Goal: Transaction & Acquisition: Book appointment/travel/reservation

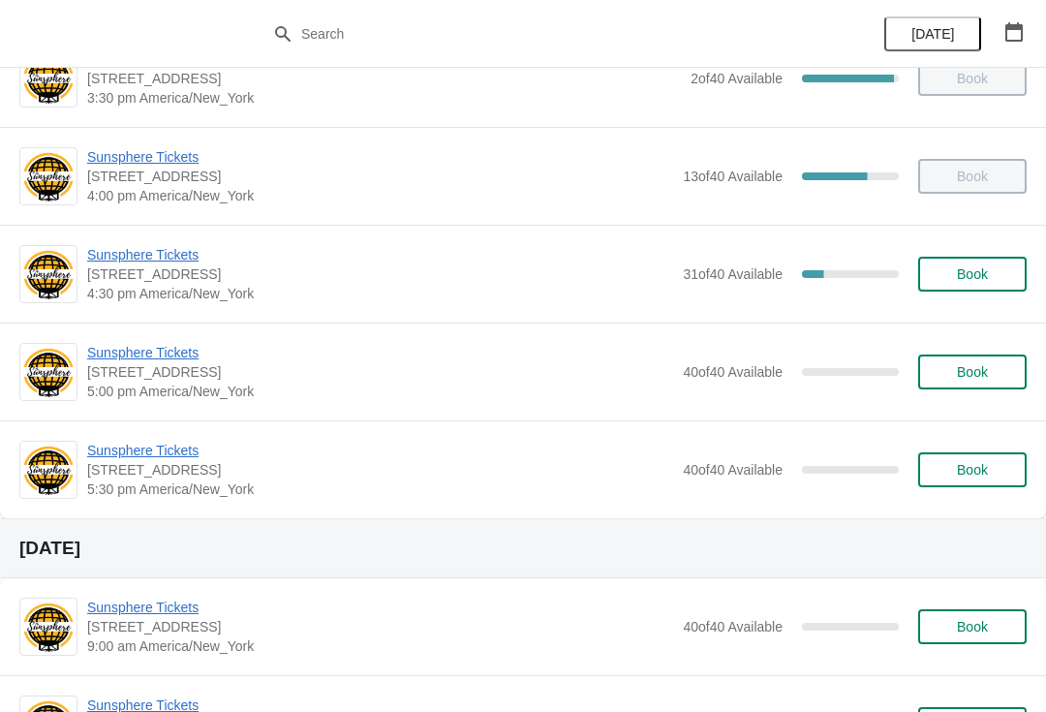
scroll to position [1081, 0]
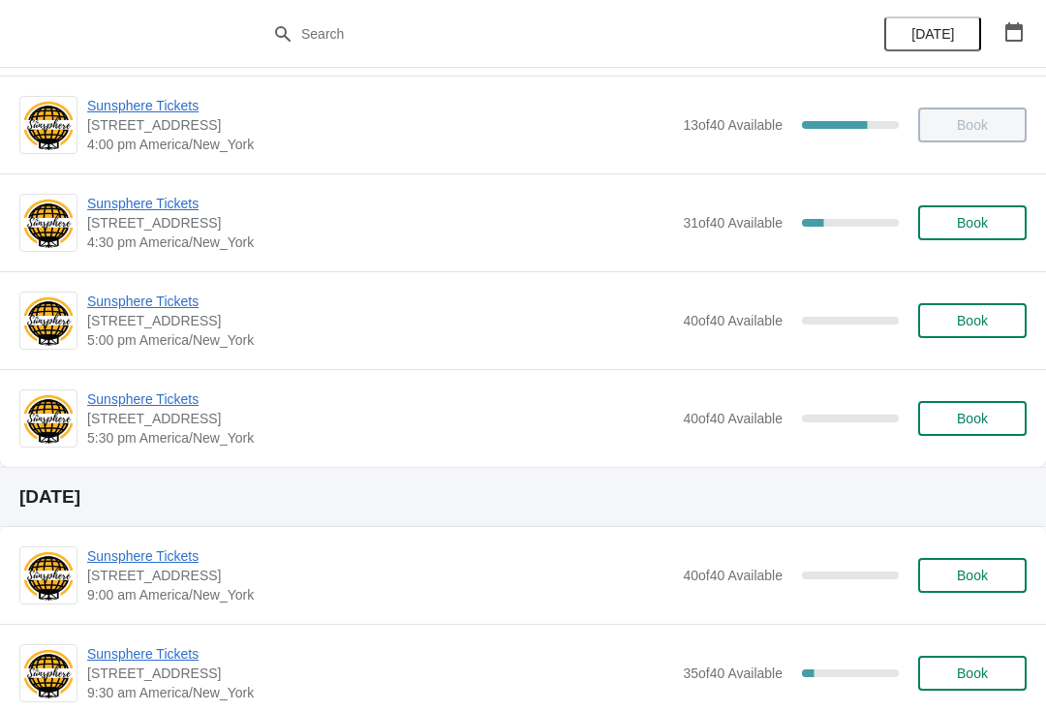
click at [968, 215] on span "Book" at bounding box center [972, 222] width 31 height 15
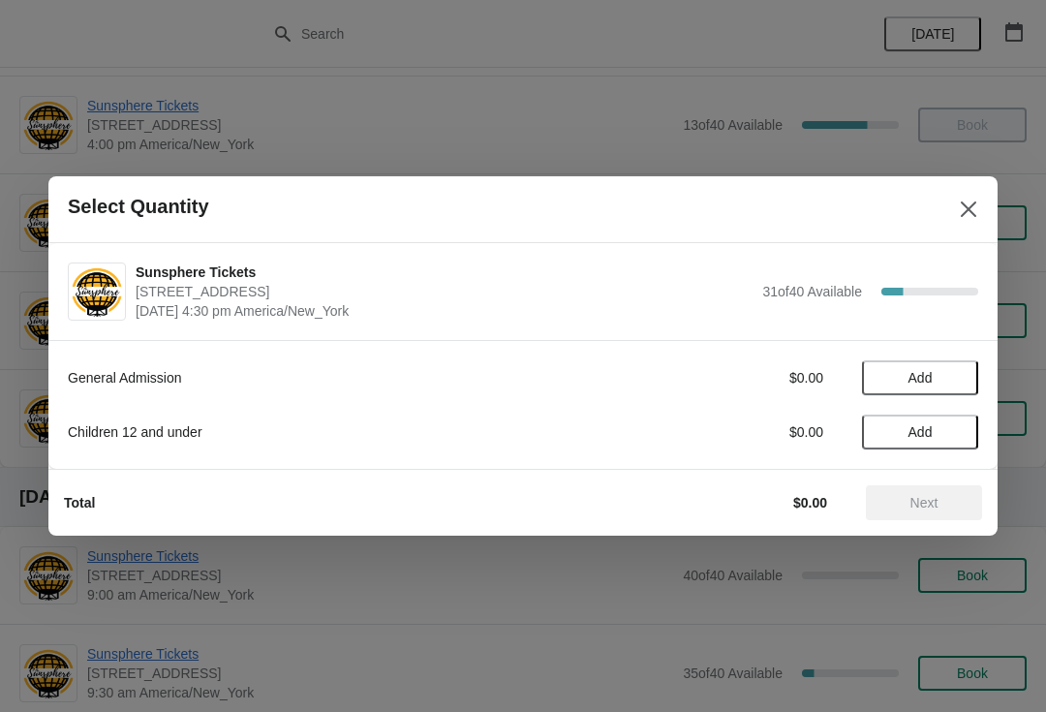
click at [945, 377] on span "Add" at bounding box center [919, 377] width 81 height 15
click at [956, 384] on icon at bounding box center [953, 378] width 20 height 20
click at [971, 365] on div "General Admission $20.00 2" at bounding box center [523, 377] width 910 height 35
click at [942, 420] on button "Add" at bounding box center [920, 431] width 116 height 35
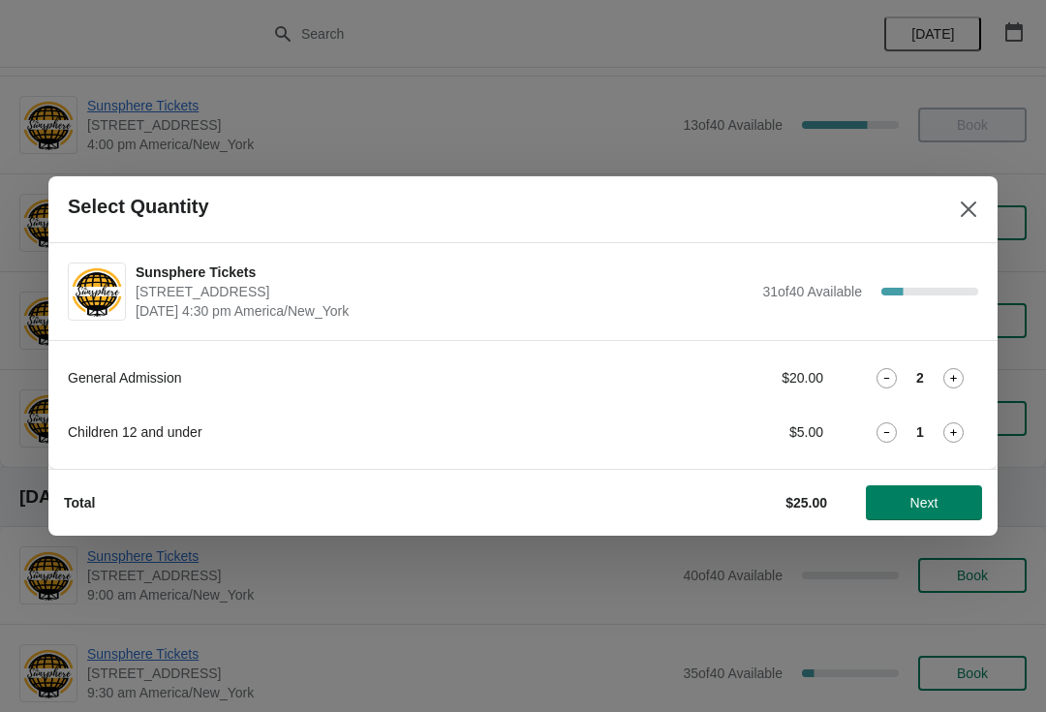
click at [952, 424] on icon at bounding box center [953, 432] width 20 height 20
click at [951, 422] on icon at bounding box center [953, 432] width 20 height 20
click at [953, 422] on icon at bounding box center [953, 432] width 20 height 20
click at [963, 429] on icon at bounding box center [953, 432] width 20 height 20
click at [949, 441] on icon at bounding box center [953, 432] width 20 height 20
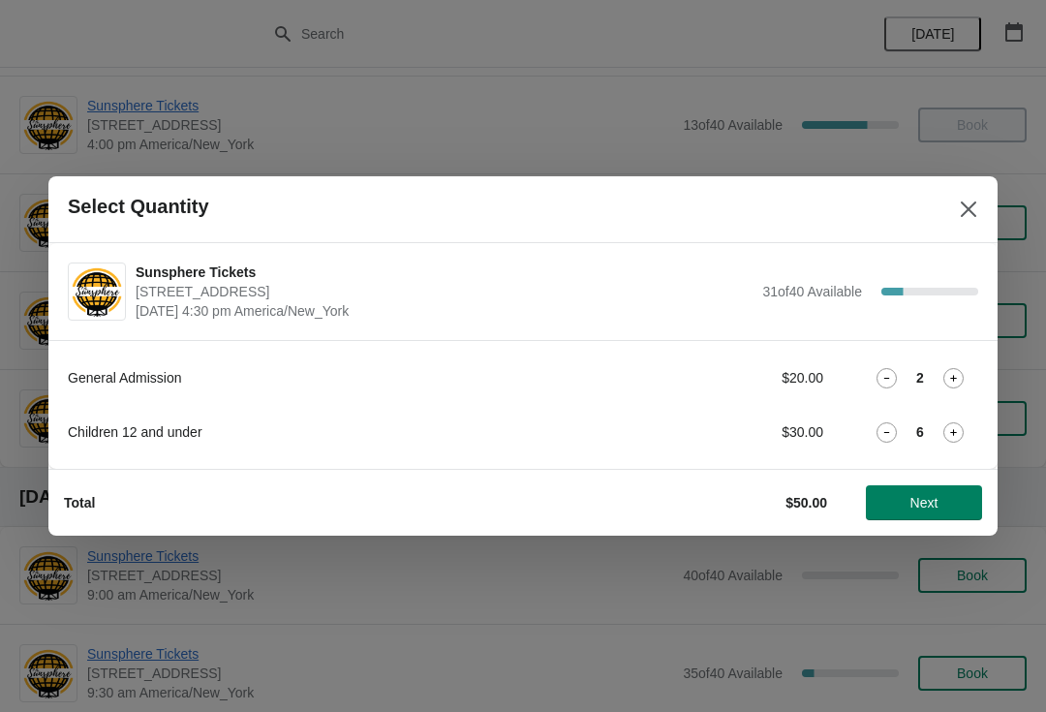
click at [920, 487] on button "Next" at bounding box center [924, 502] width 116 height 35
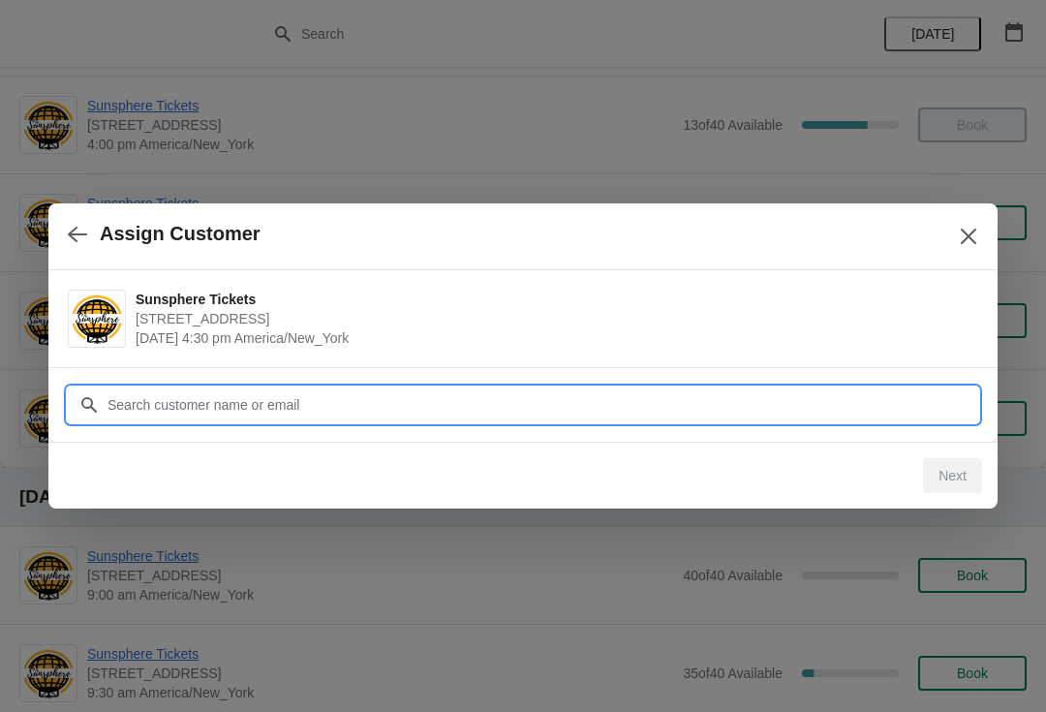
click at [808, 404] on input "Customer" at bounding box center [542, 404] width 871 height 35
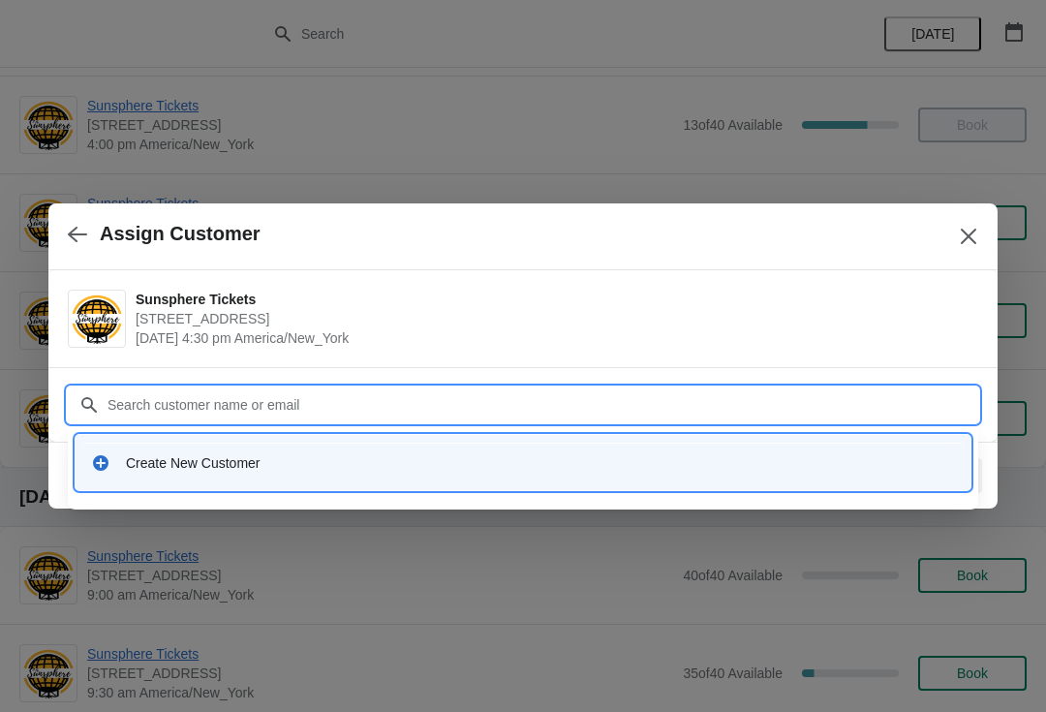
click at [546, 452] on div "Create New Customer" at bounding box center [522, 463] width 879 height 40
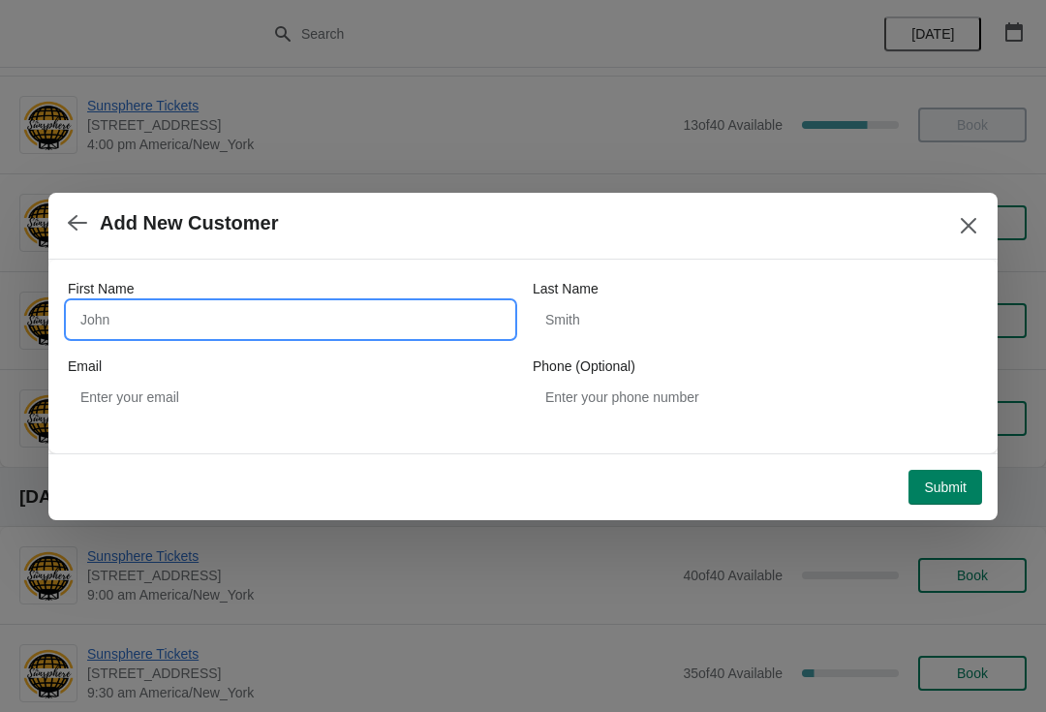
click at [289, 331] on input "First Name" at bounding box center [290, 319] width 445 height 35
type input "W"
click at [939, 463] on div "Submit" at bounding box center [519, 483] width 926 height 43
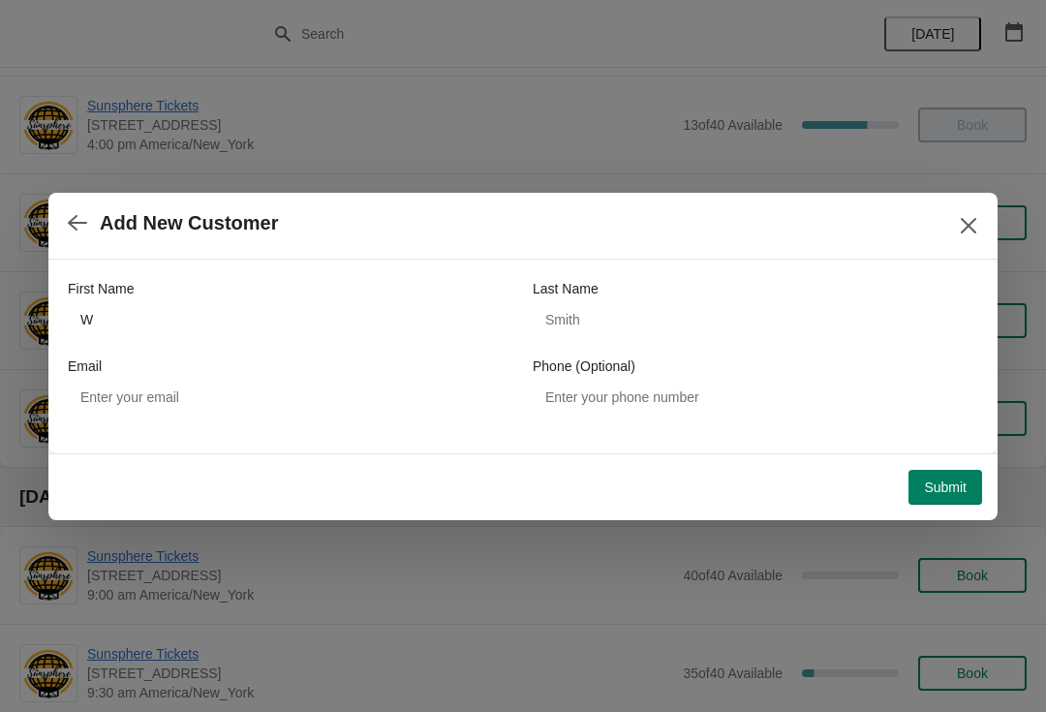
click at [950, 472] on button "Submit" at bounding box center [945, 487] width 74 height 35
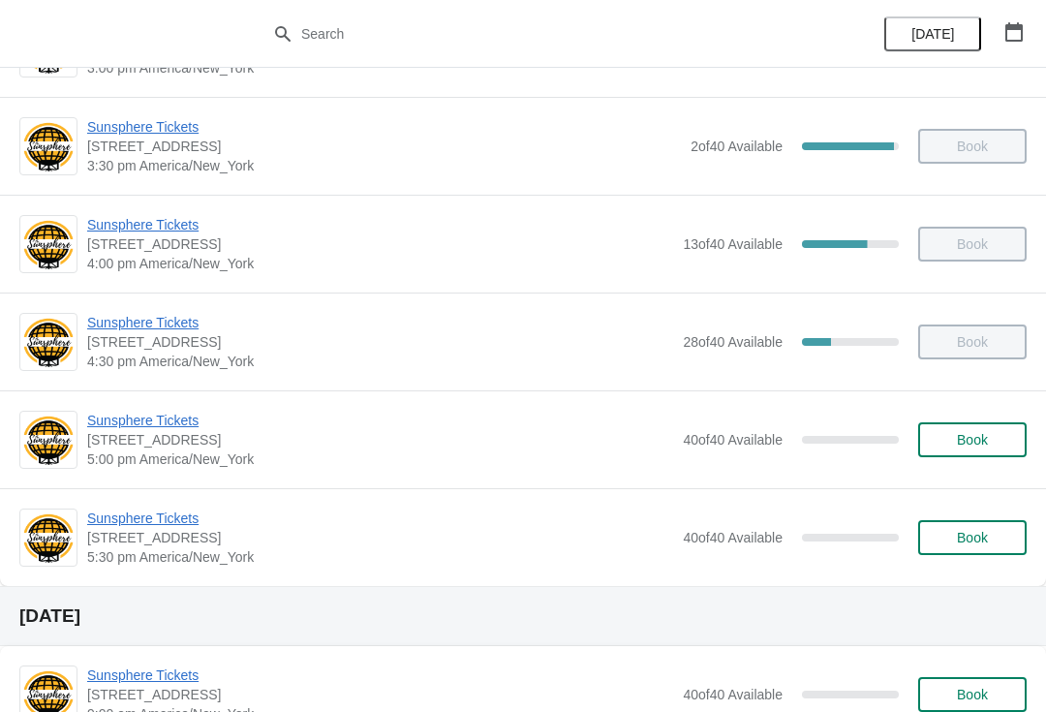
scroll to position [967, 0]
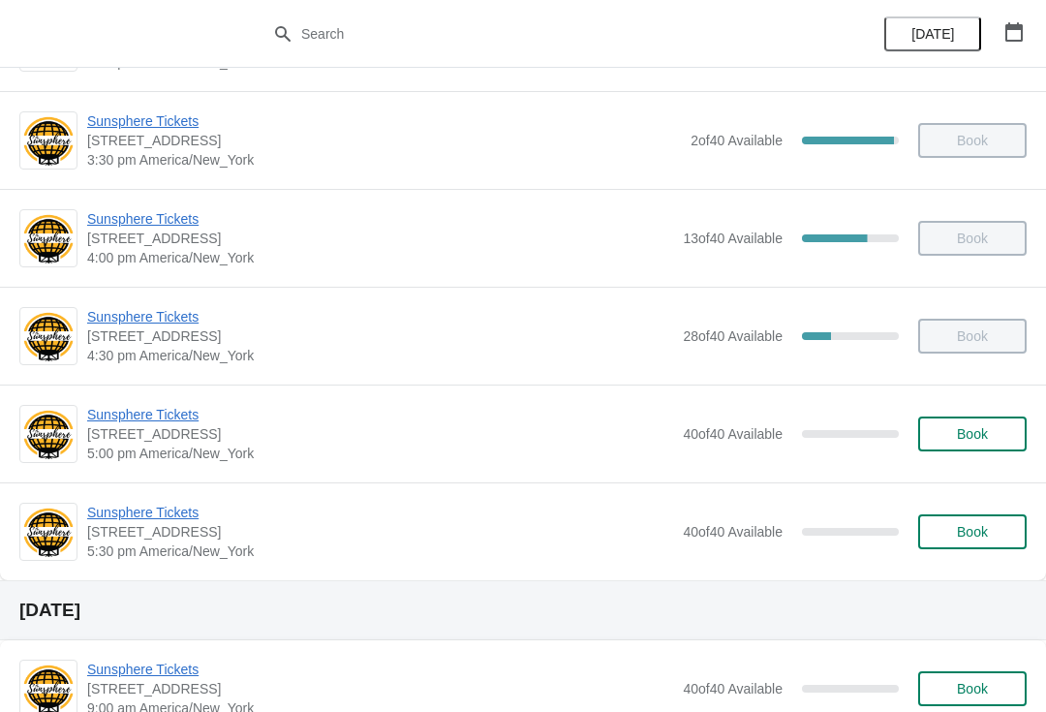
click at [978, 447] on button "Book" at bounding box center [972, 433] width 108 height 35
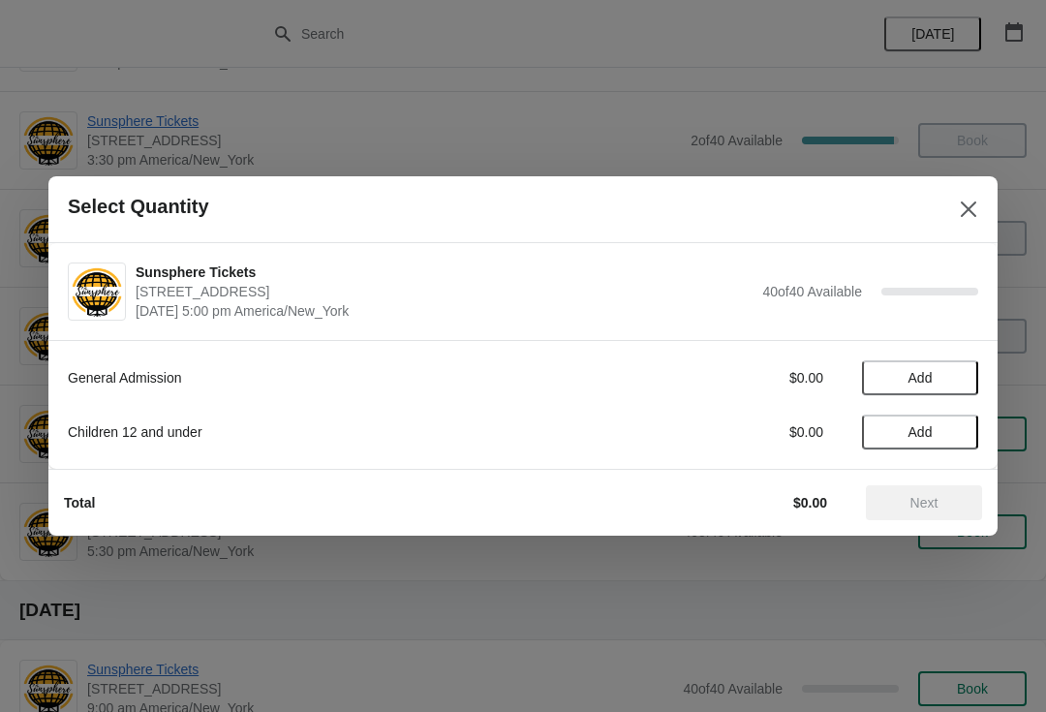
click at [957, 380] on span "Add" at bounding box center [919, 377] width 81 height 15
click at [955, 384] on icon at bounding box center [953, 378] width 20 height 20
click at [957, 378] on icon at bounding box center [953, 378] width 20 height 20
click at [954, 437] on span "Add" at bounding box center [919, 431] width 81 height 15
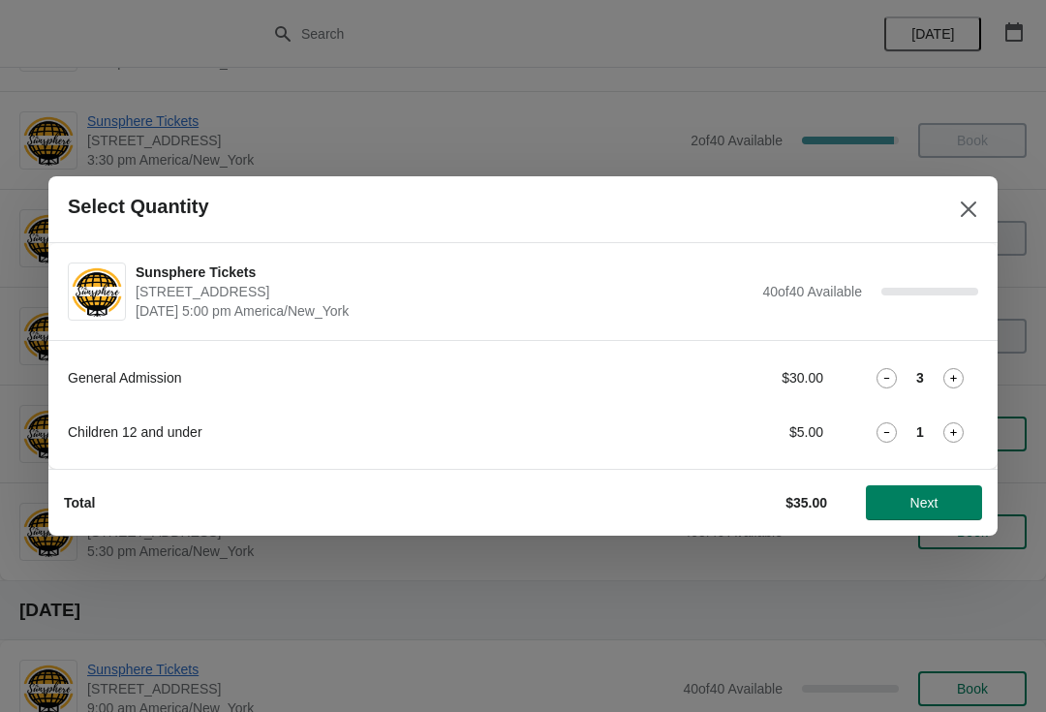
click at [968, 424] on div "1" at bounding box center [920, 432] width 116 height 20
click at [963, 427] on icon at bounding box center [953, 432] width 20 height 20
click at [953, 431] on icon at bounding box center [953, 432] width 7 height 7
click at [960, 437] on icon at bounding box center [953, 432] width 20 height 20
click at [938, 499] on span "Next" at bounding box center [924, 502] width 28 height 15
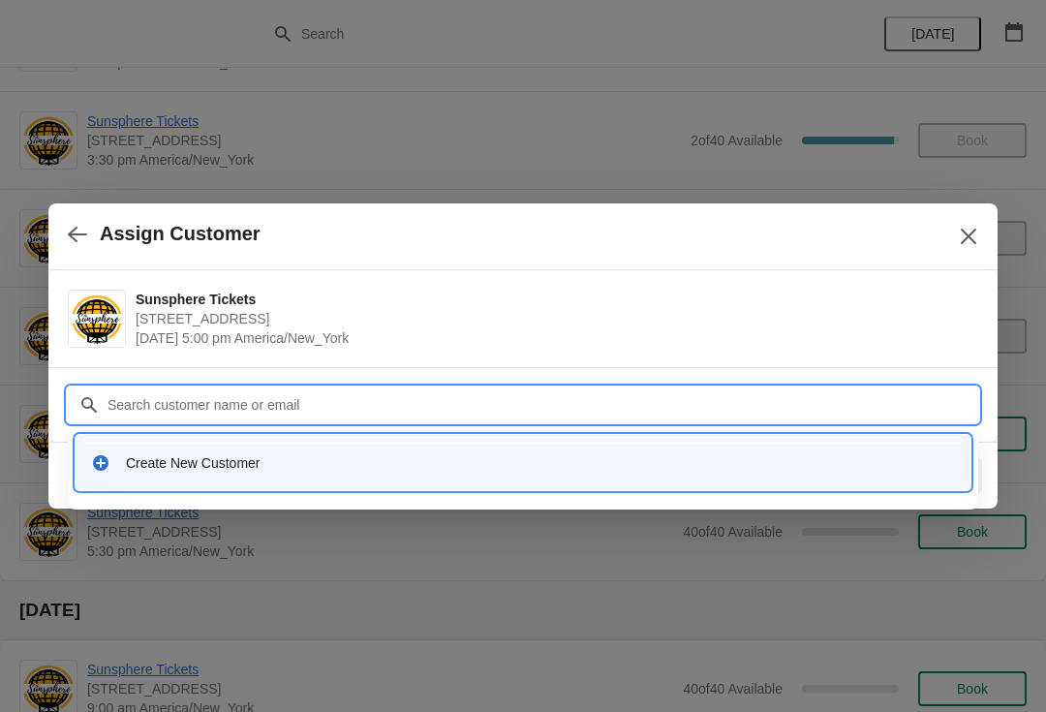
click at [421, 469] on div "Create New Customer" at bounding box center [540, 462] width 829 height 19
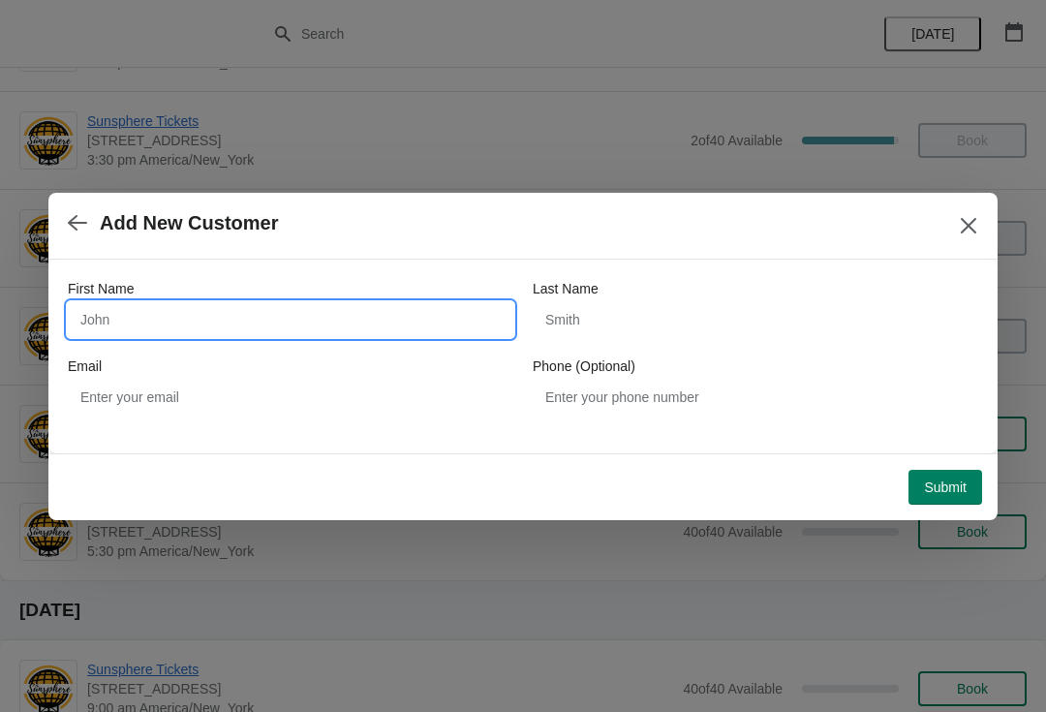
click at [341, 328] on input "First Name" at bounding box center [290, 319] width 445 height 35
type input "W"
click at [945, 462] on div "Submit" at bounding box center [519, 483] width 926 height 43
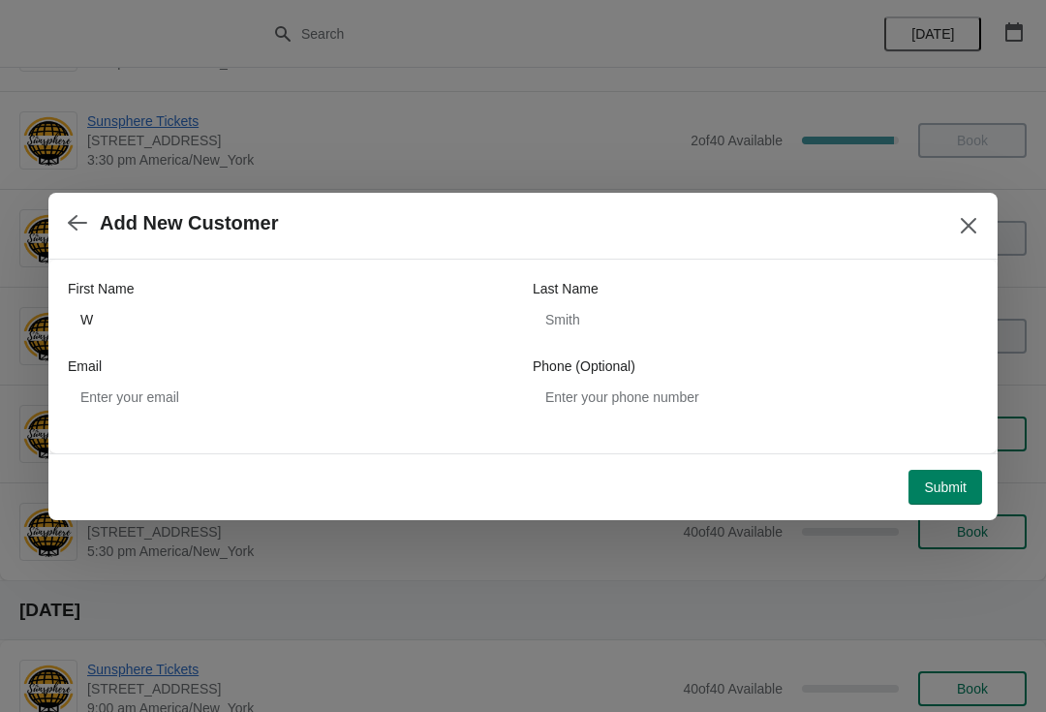
click at [935, 485] on span "Submit" at bounding box center [945, 486] width 43 height 15
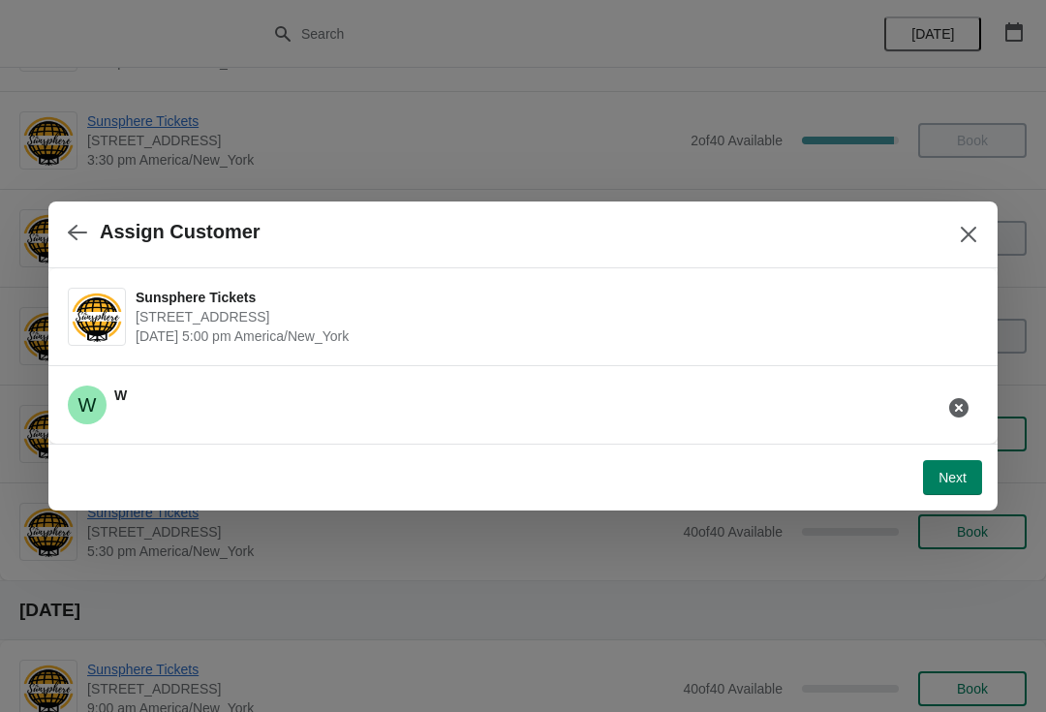
click at [952, 473] on span "Next" at bounding box center [952, 477] width 28 height 15
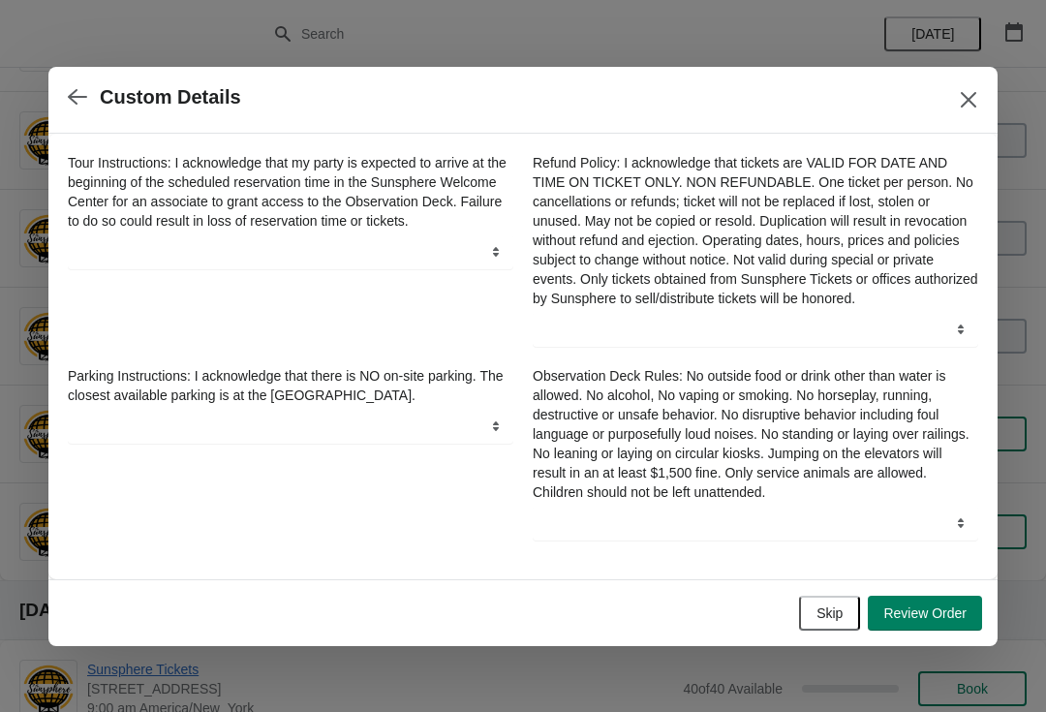
click at [832, 615] on span "Skip" at bounding box center [829, 612] width 26 height 15
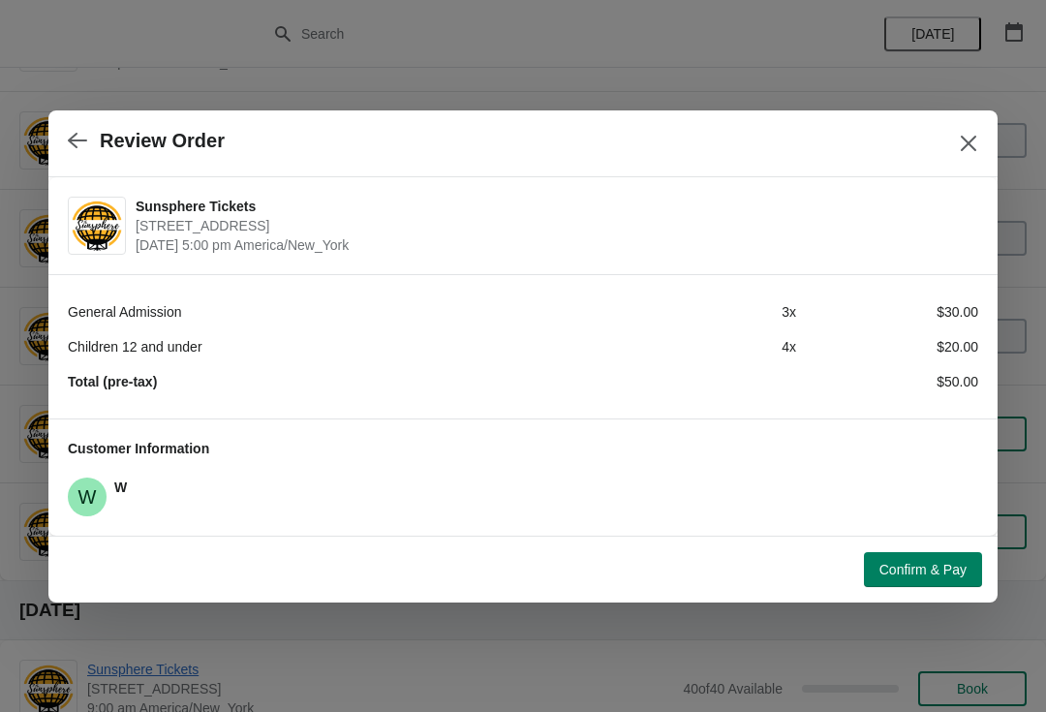
click at [921, 565] on span "Confirm & Pay" at bounding box center [922, 569] width 87 height 15
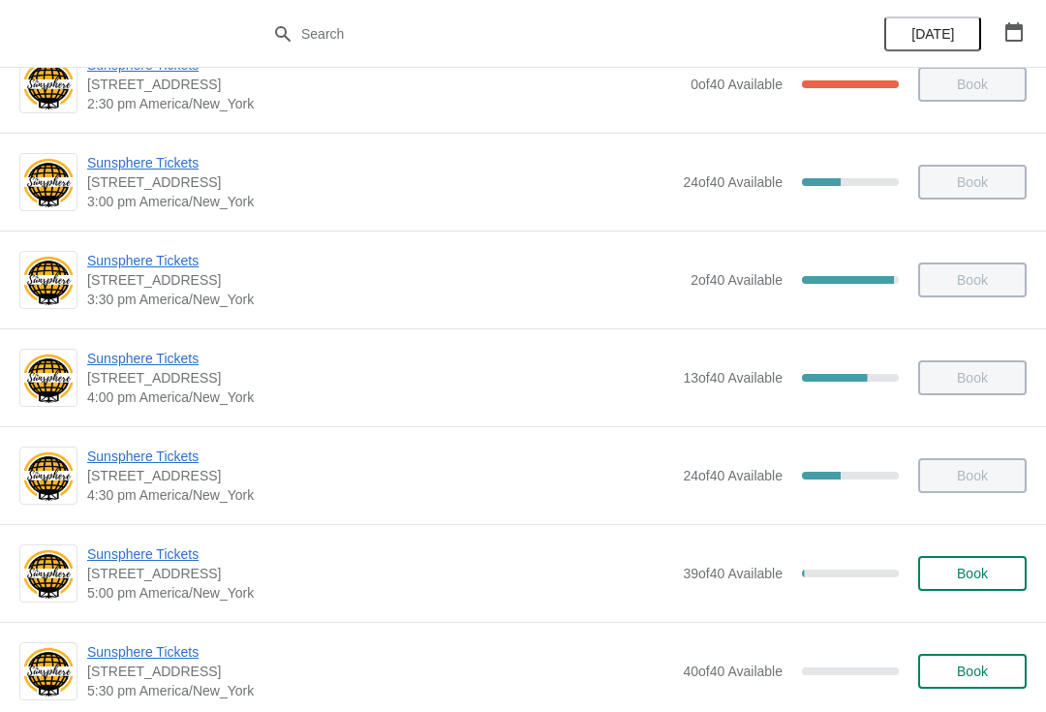
scroll to position [938, 0]
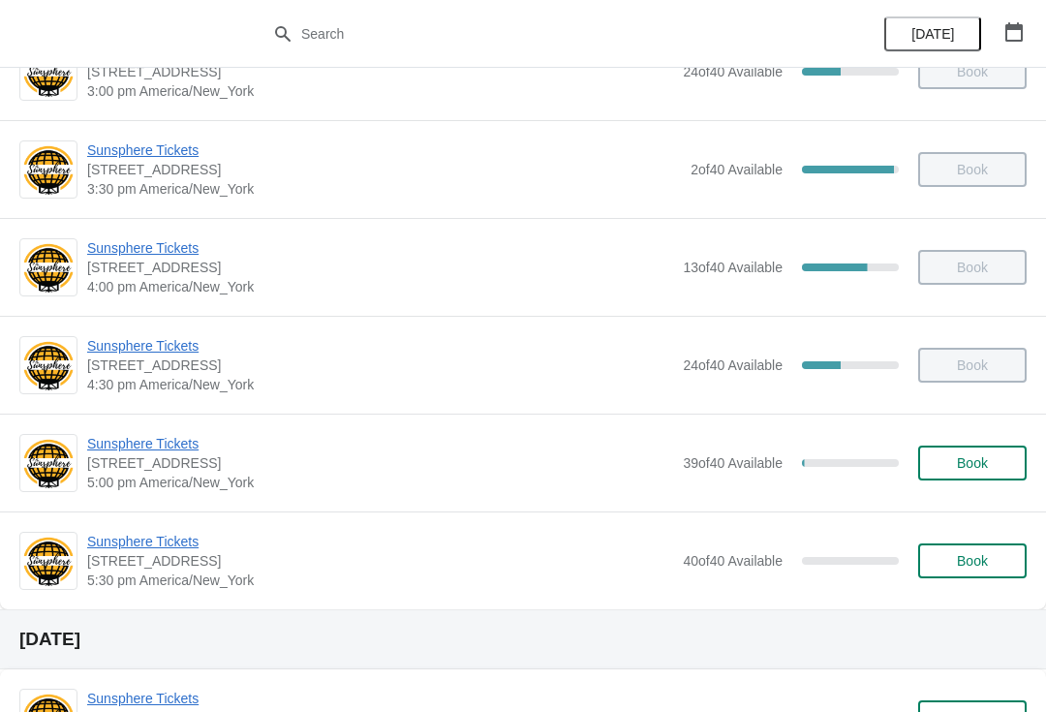
click at [980, 440] on div "Sunsphere Tickets 810 Clinch Avenue, Knoxville, TN, USA 5:00 pm America/New_Yor…" at bounding box center [556, 463] width 939 height 58
click at [964, 468] on span "Book" at bounding box center [972, 462] width 31 height 15
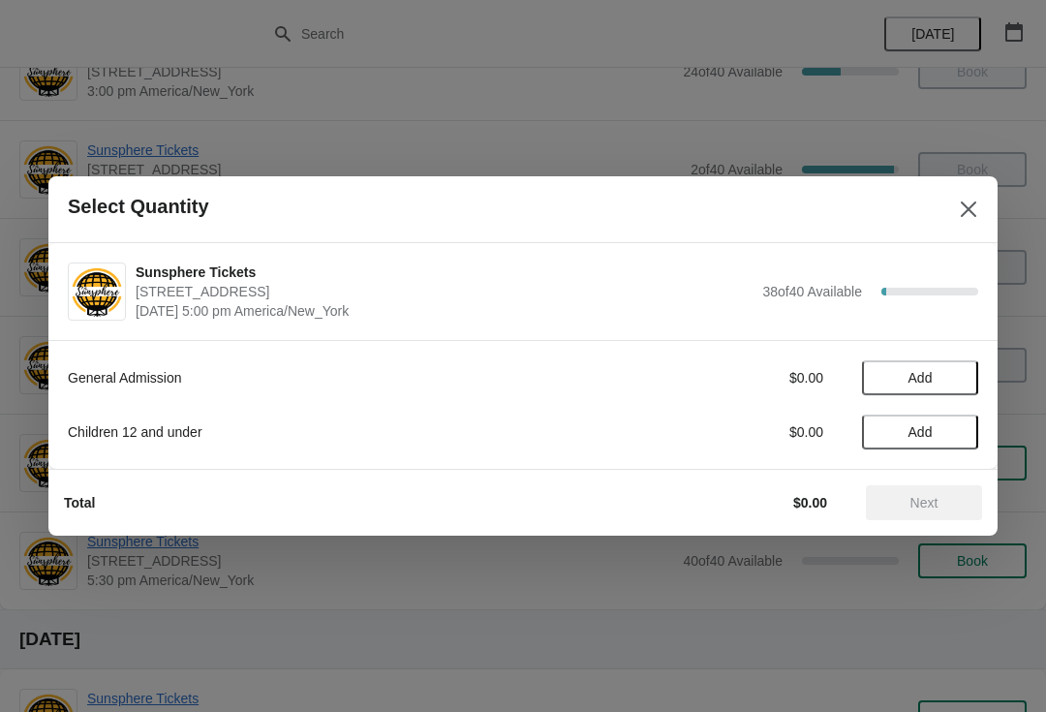
click at [974, 378] on button "Add" at bounding box center [920, 377] width 116 height 35
click at [974, 380] on div "2" at bounding box center [920, 378] width 116 height 20
click at [963, 377] on icon at bounding box center [953, 378] width 20 height 20
click at [961, 381] on icon at bounding box center [953, 378] width 20 height 20
click at [937, 506] on span "Next" at bounding box center [924, 502] width 28 height 15
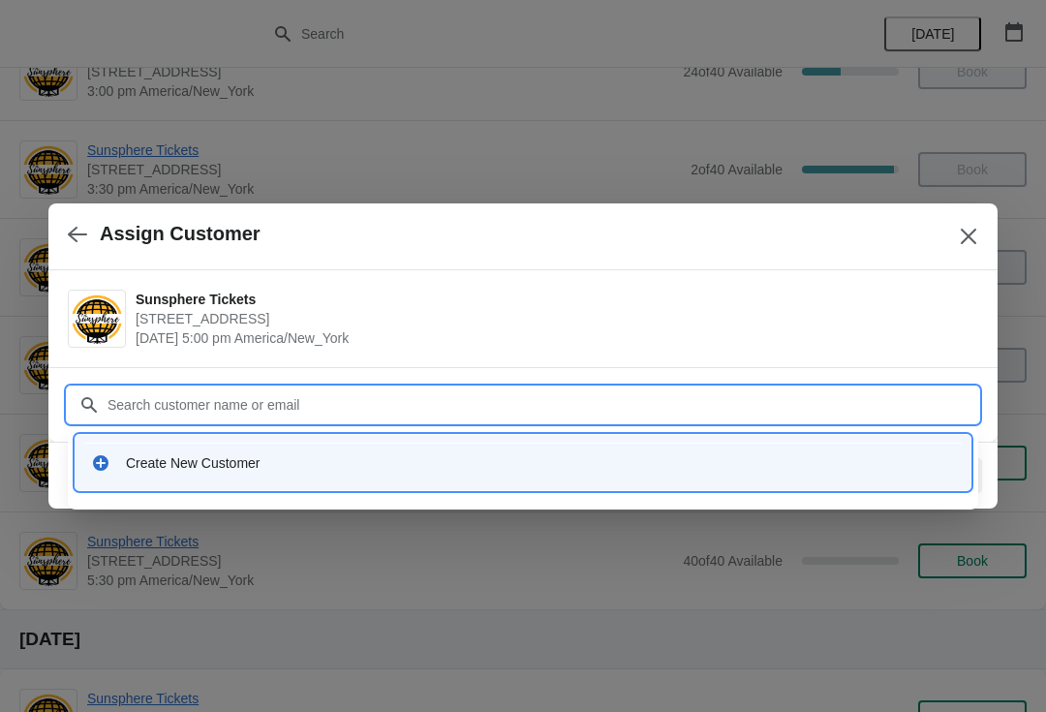
click at [562, 443] on div "Create New Customer" at bounding box center [522, 463] width 879 height 40
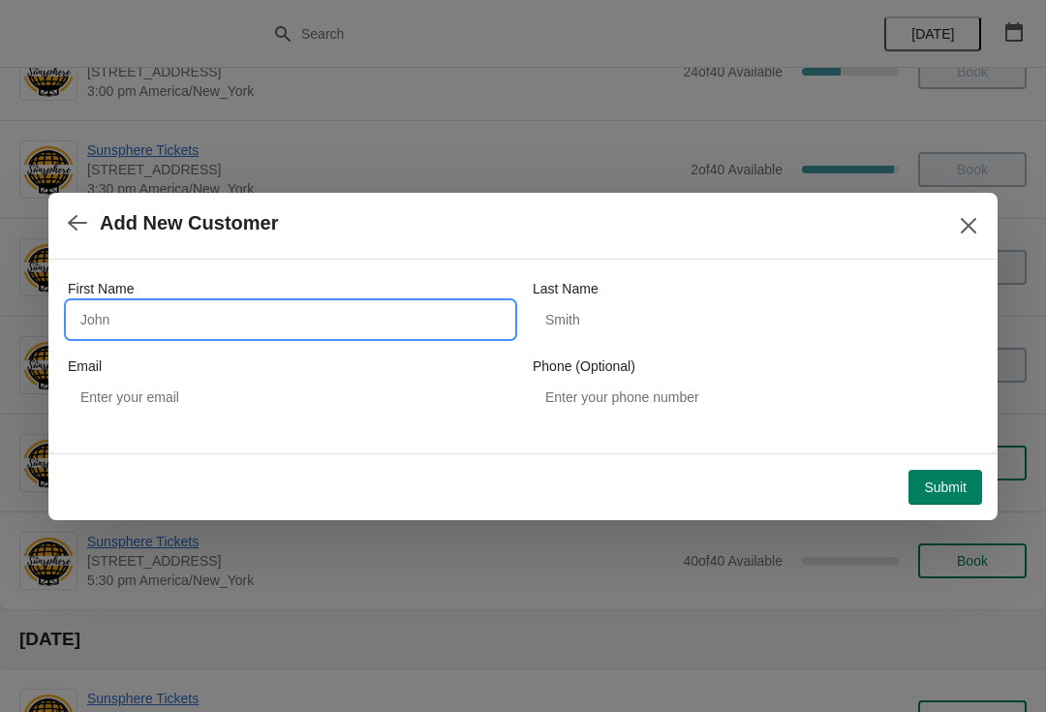
click at [268, 313] on input "First Name" at bounding box center [290, 319] width 445 height 35
type input "W"
click at [931, 452] on div "First Name W Last Name Email Phone (Optional)" at bounding box center [522, 357] width 949 height 194
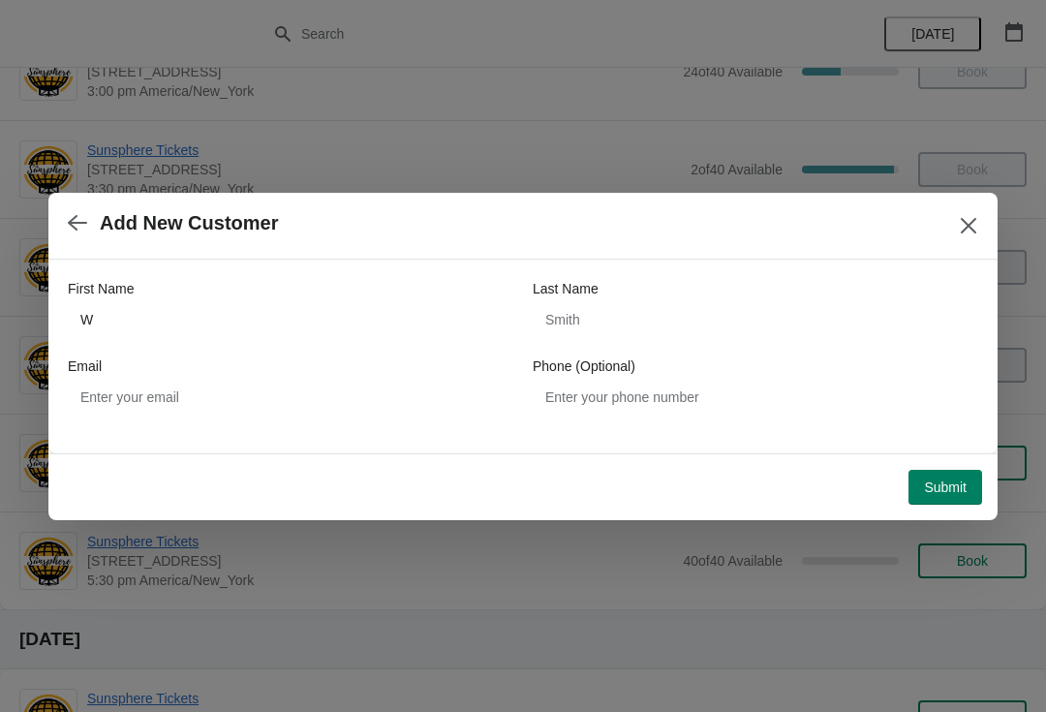
click at [960, 488] on span "Submit" at bounding box center [945, 486] width 43 height 15
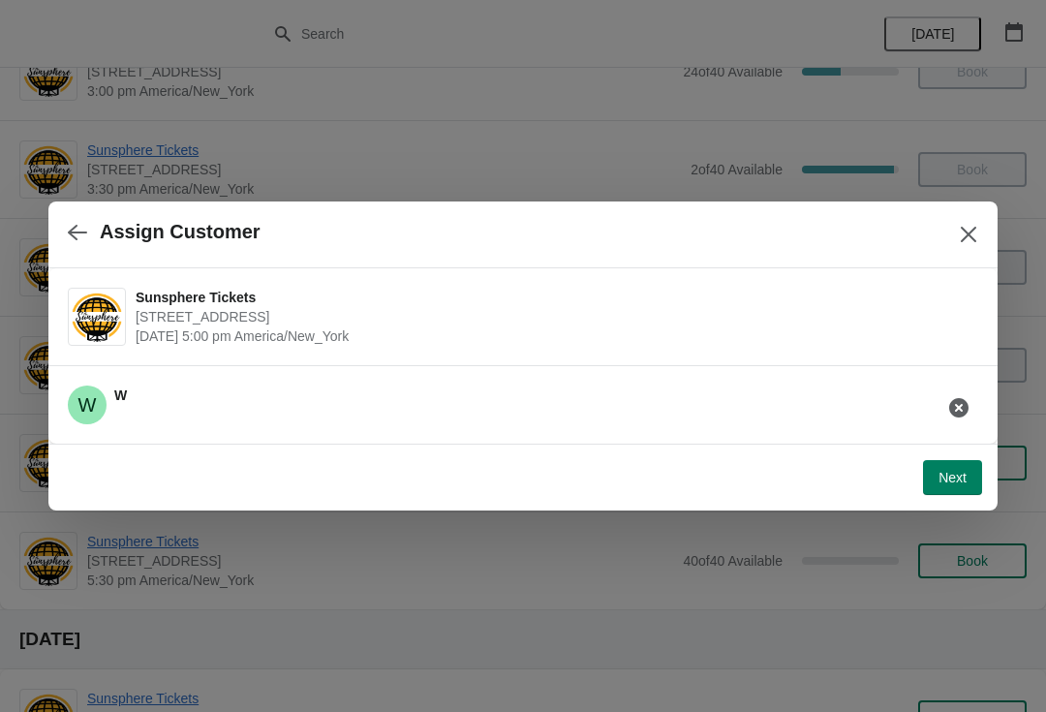
click at [957, 474] on span "Next" at bounding box center [952, 477] width 28 height 15
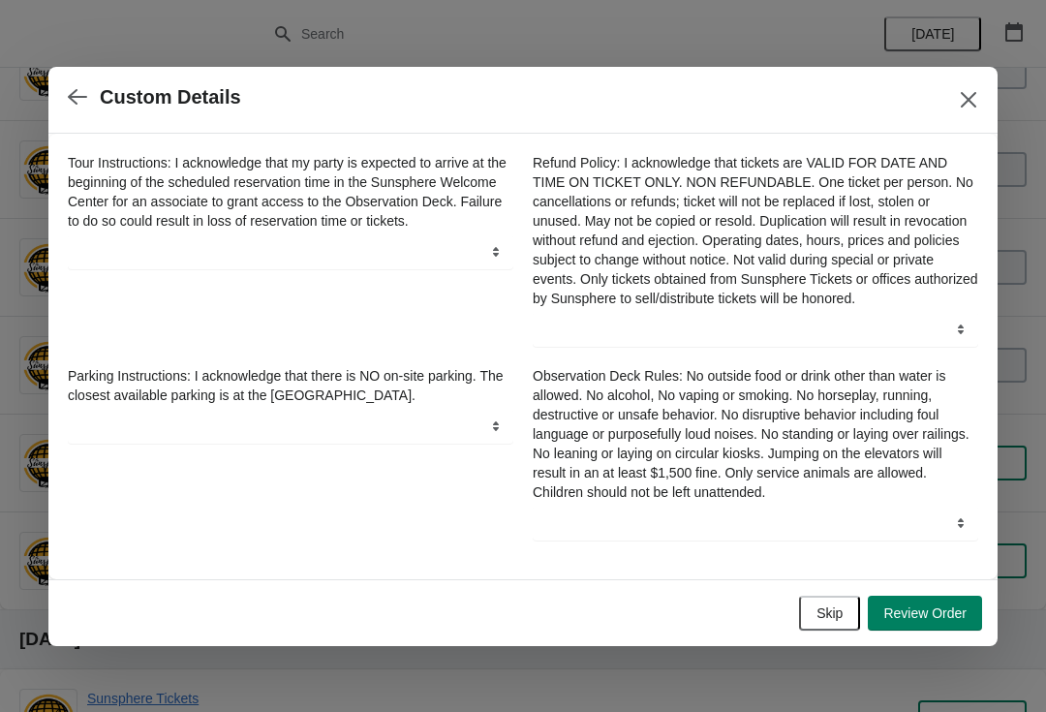
click at [849, 592] on div "Skip Review Order" at bounding box center [514, 605] width 933 height 50
click at [833, 611] on button "Skip" at bounding box center [829, 613] width 61 height 35
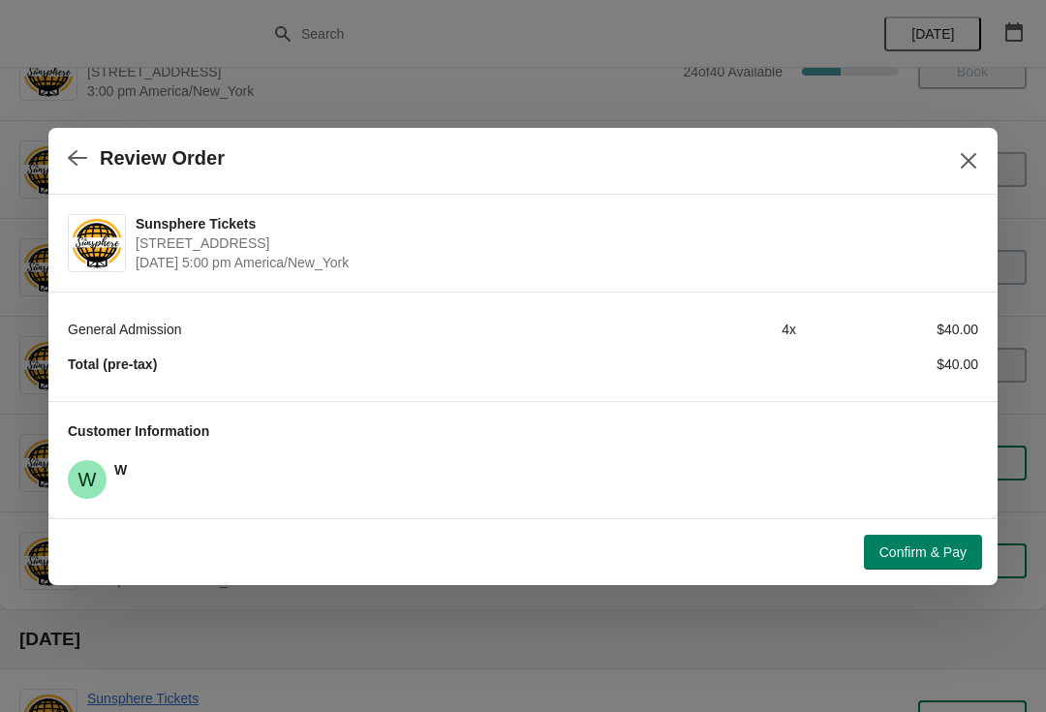
click at [933, 557] on span "Confirm & Pay" at bounding box center [922, 551] width 87 height 15
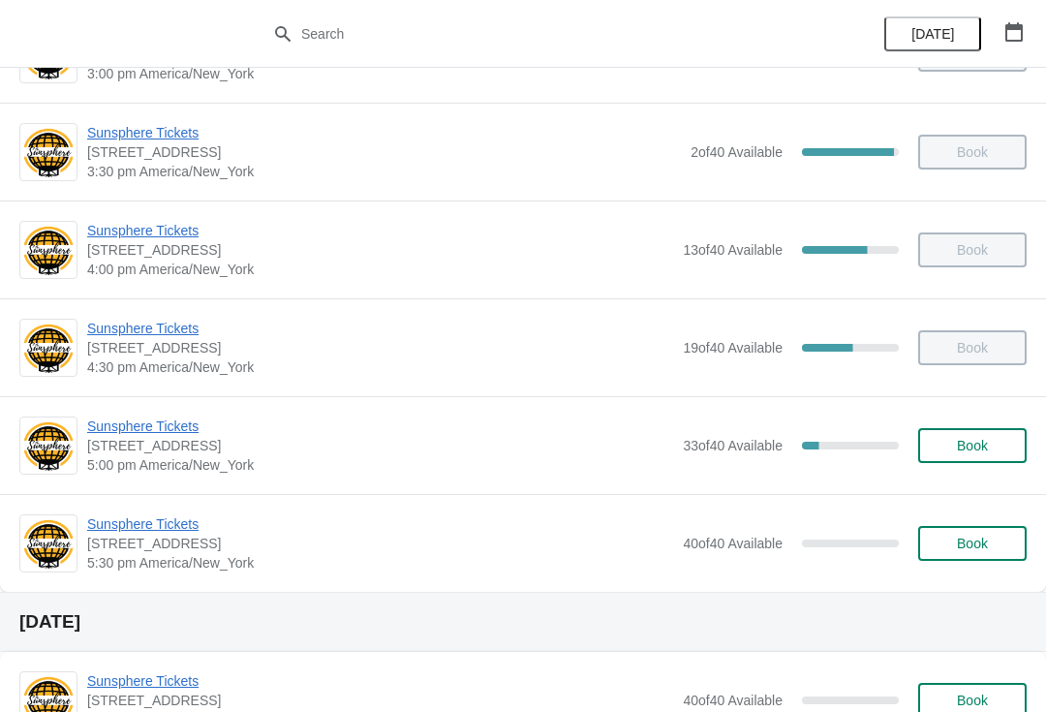
scroll to position [964, 0]
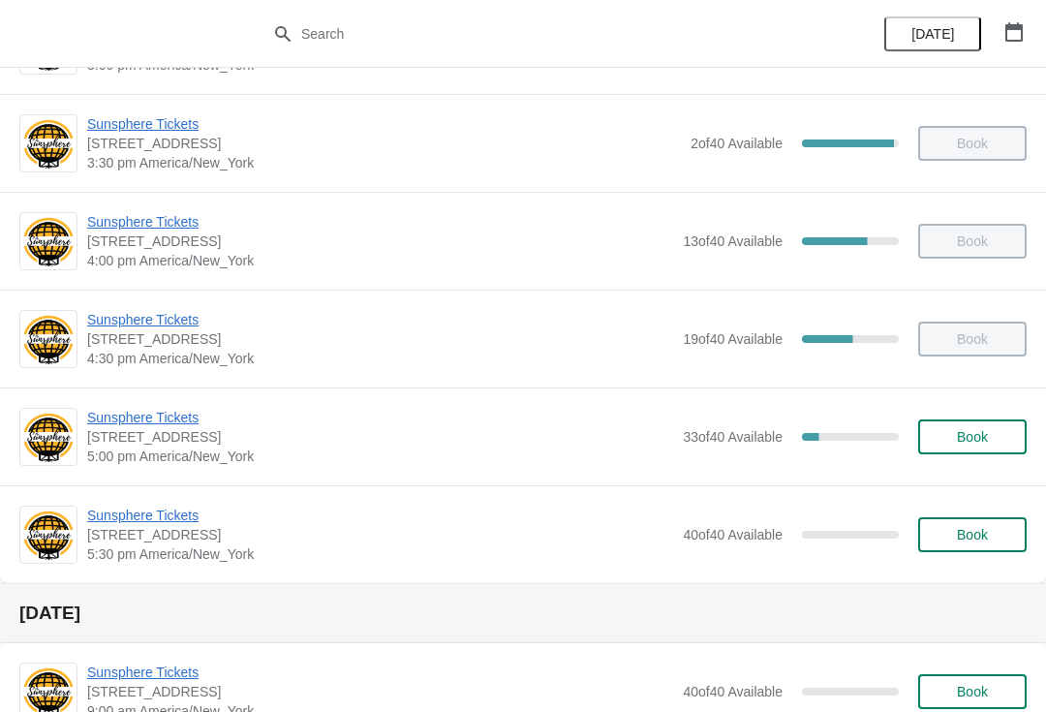
click at [983, 424] on button "Book" at bounding box center [972, 436] width 108 height 35
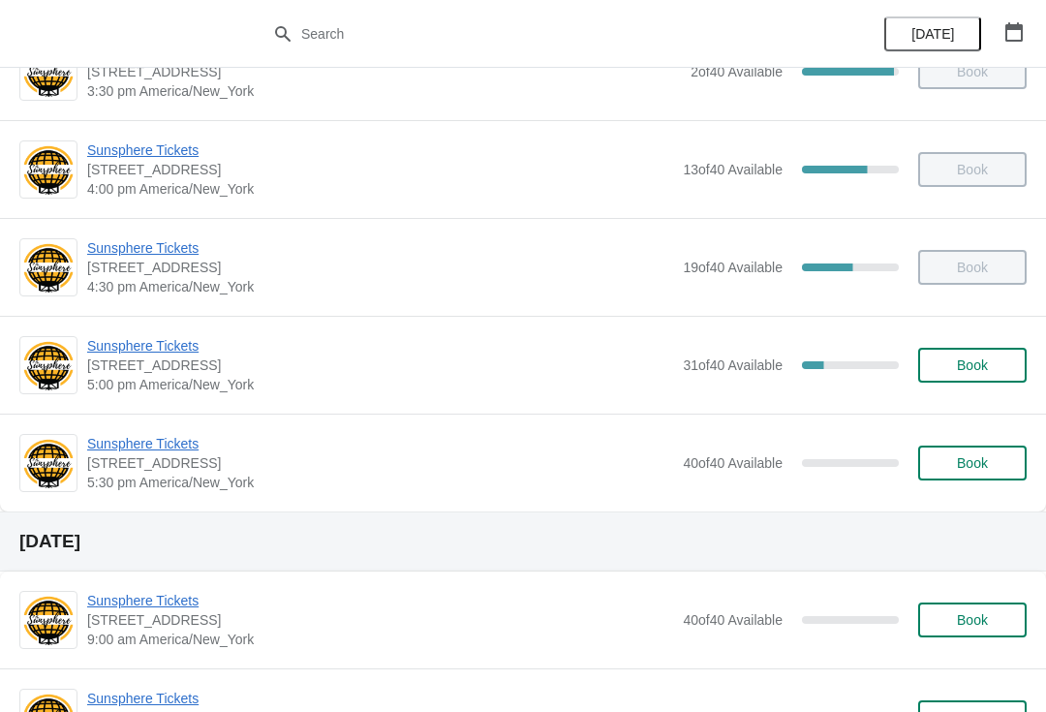
scroll to position [1038, 0]
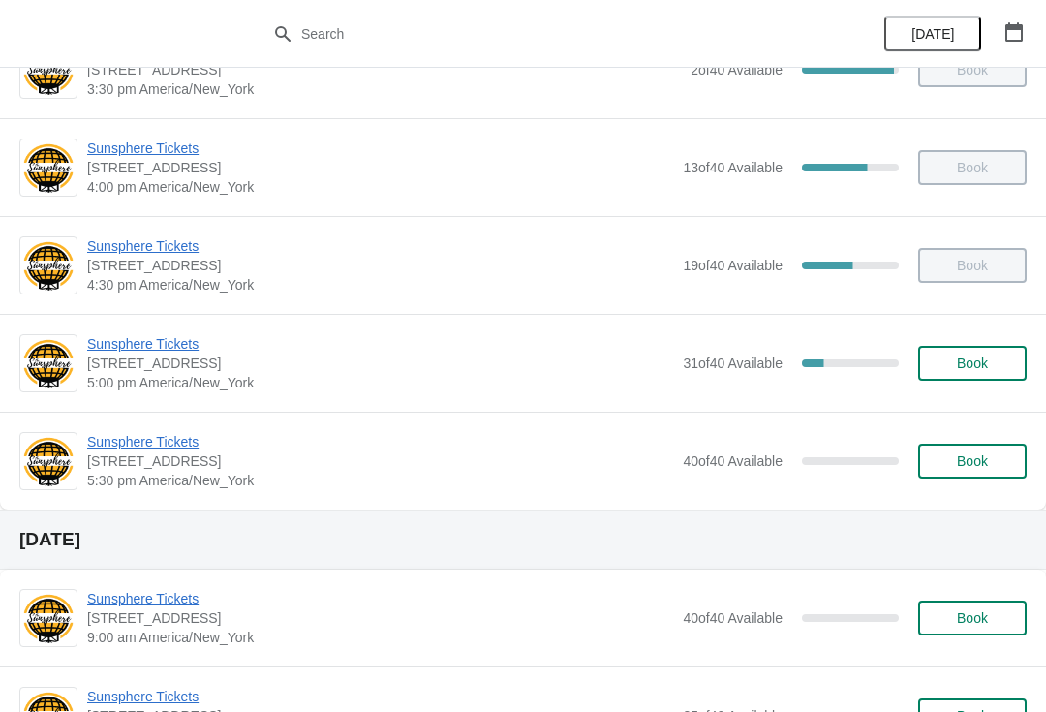
click at [992, 356] on span "Book" at bounding box center [972, 362] width 74 height 15
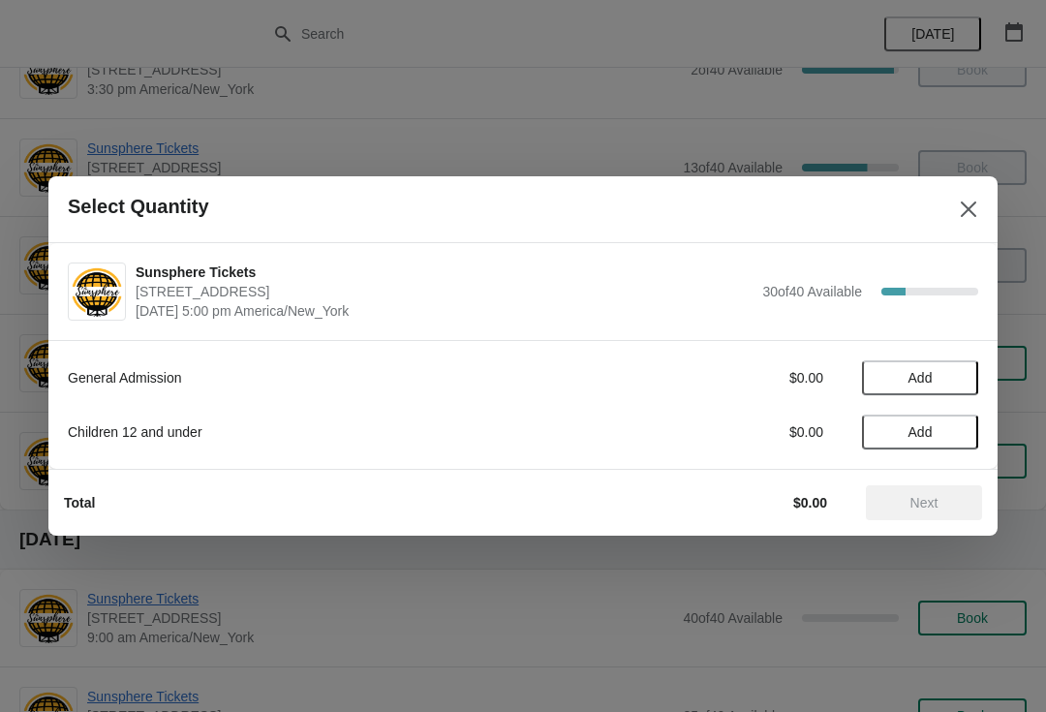
click at [931, 391] on button "Add" at bounding box center [920, 377] width 116 height 35
click at [962, 377] on icon at bounding box center [953, 378] width 20 height 20
click at [956, 376] on icon at bounding box center [953, 378] width 20 height 20
click at [956, 432] on span "Add" at bounding box center [919, 431] width 81 height 15
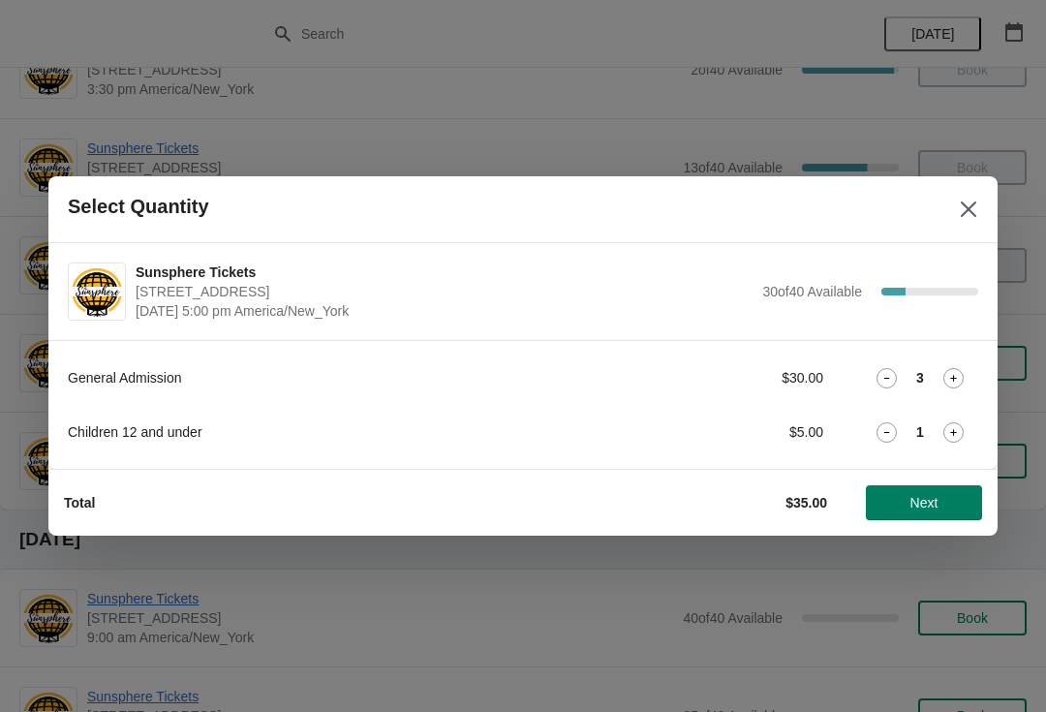
click at [952, 428] on icon at bounding box center [953, 432] width 20 height 20
click at [959, 432] on icon at bounding box center [953, 432] width 20 height 20
click at [923, 498] on span "Next" at bounding box center [924, 502] width 28 height 15
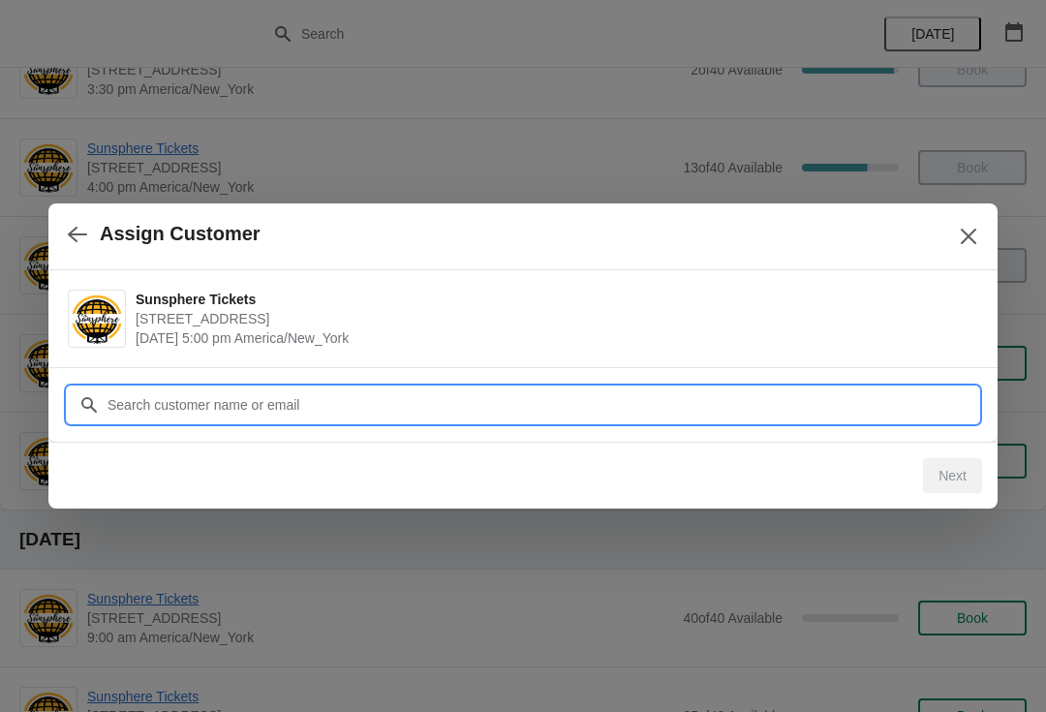
click at [770, 391] on input "Customer" at bounding box center [542, 404] width 871 height 35
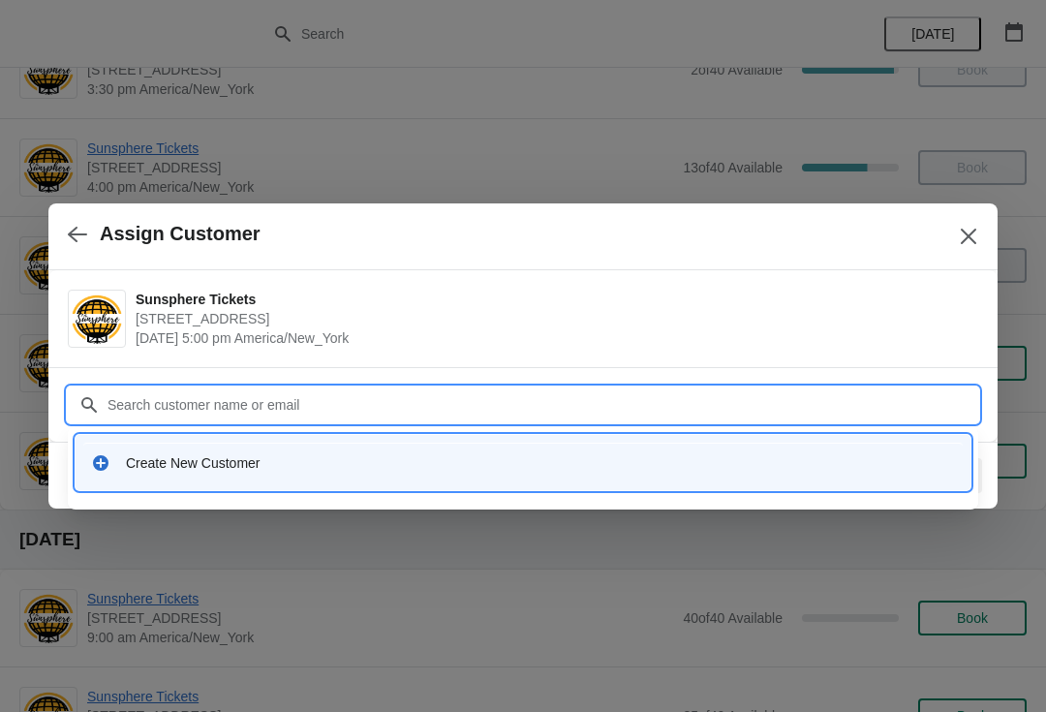
click at [527, 417] on input "Customer" at bounding box center [542, 404] width 871 height 35
click at [474, 464] on div "Create New Customer" at bounding box center [540, 462] width 829 height 19
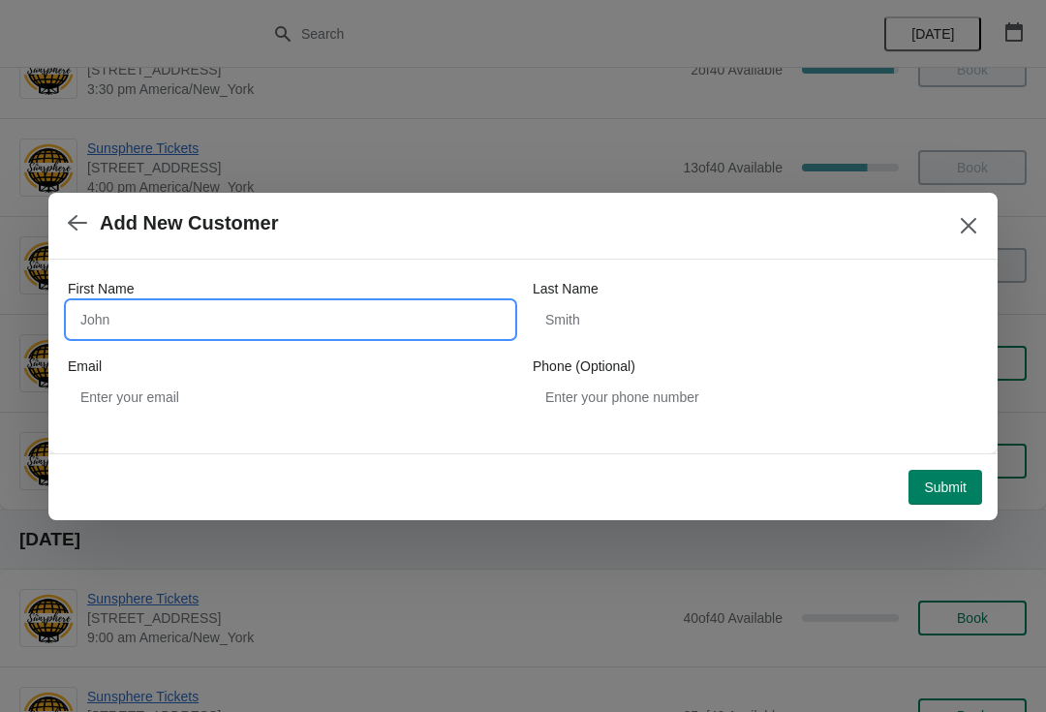
click at [295, 322] on input "First Name" at bounding box center [290, 319] width 445 height 35
type input "W"
click at [941, 470] on button "Submit" at bounding box center [945, 487] width 74 height 35
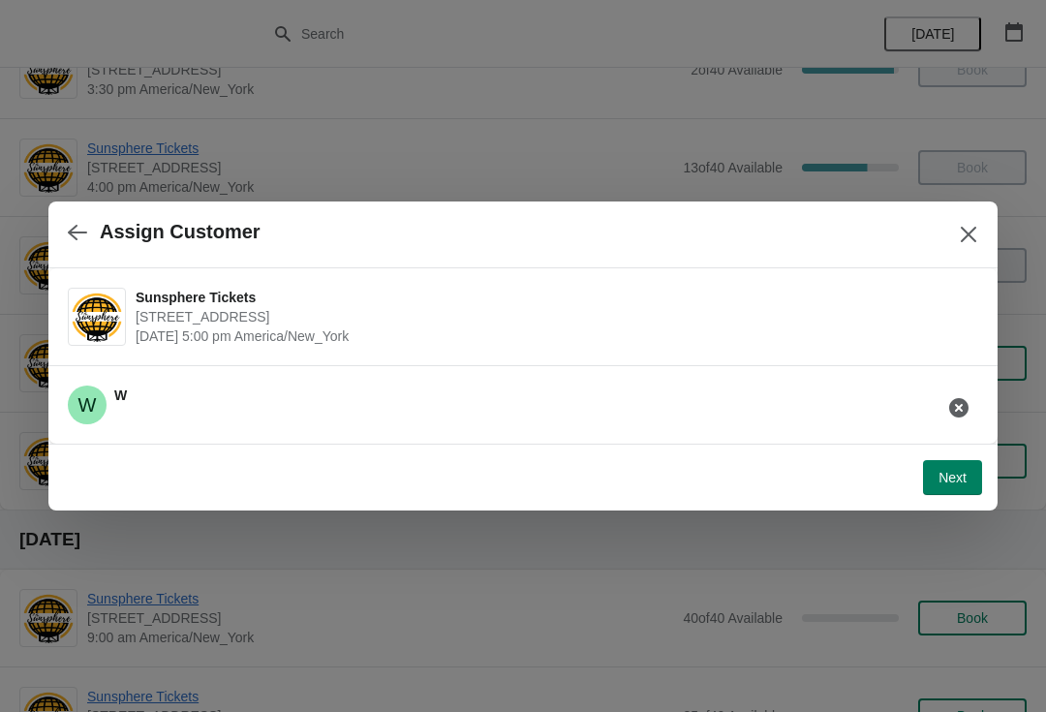
click at [938, 472] on span "Next" at bounding box center [952, 477] width 28 height 15
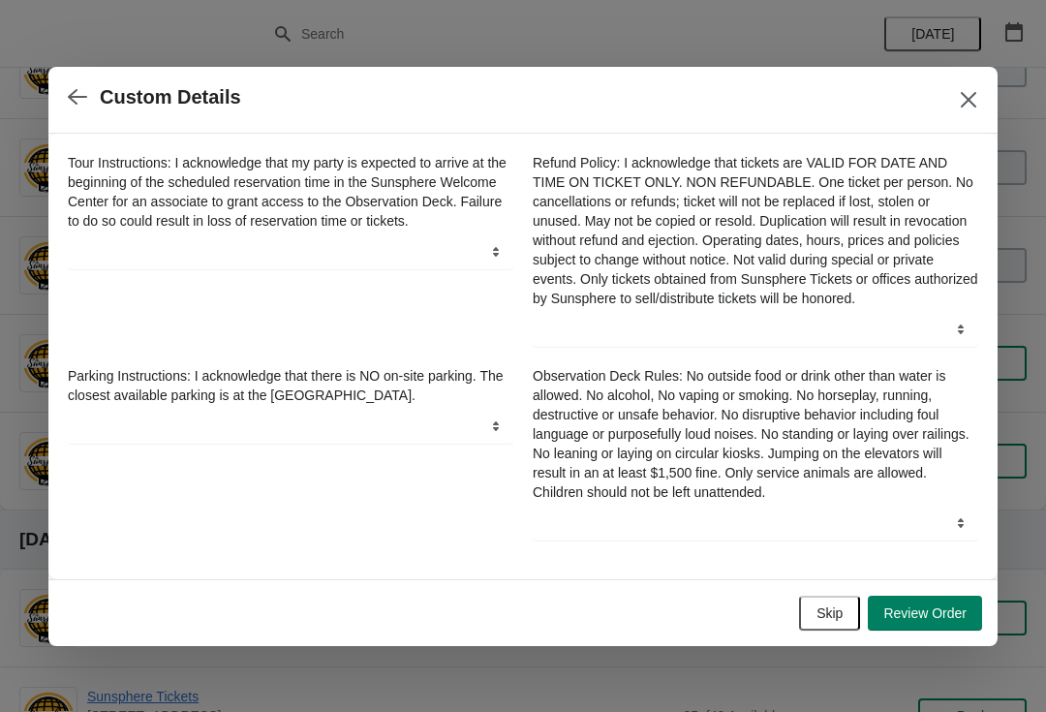
click at [829, 619] on span "Skip" at bounding box center [829, 612] width 26 height 15
